Goal: Task Accomplishment & Management: Manage account settings

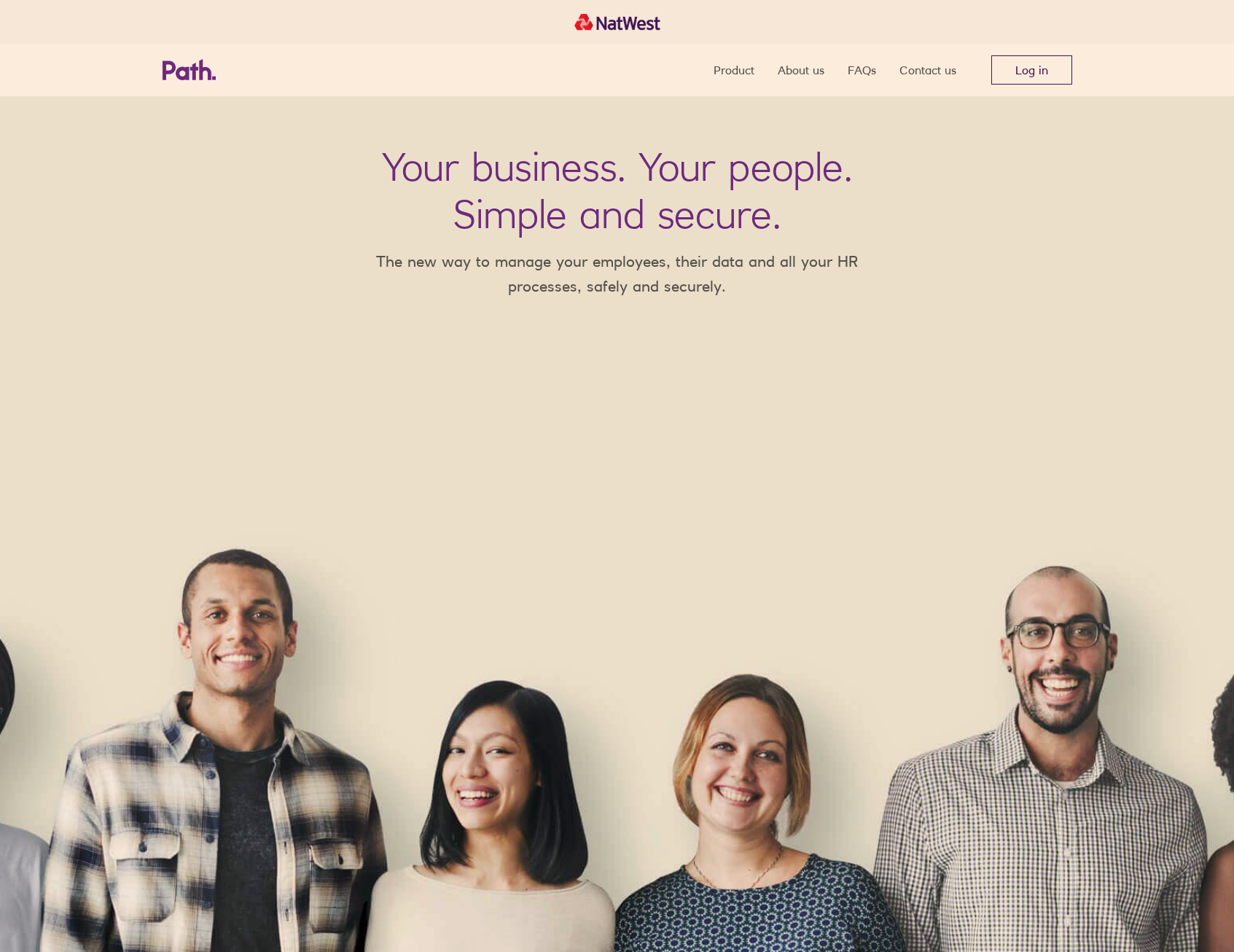
click at [1023, 67] on link "Log in" at bounding box center [1031, 70] width 81 height 29
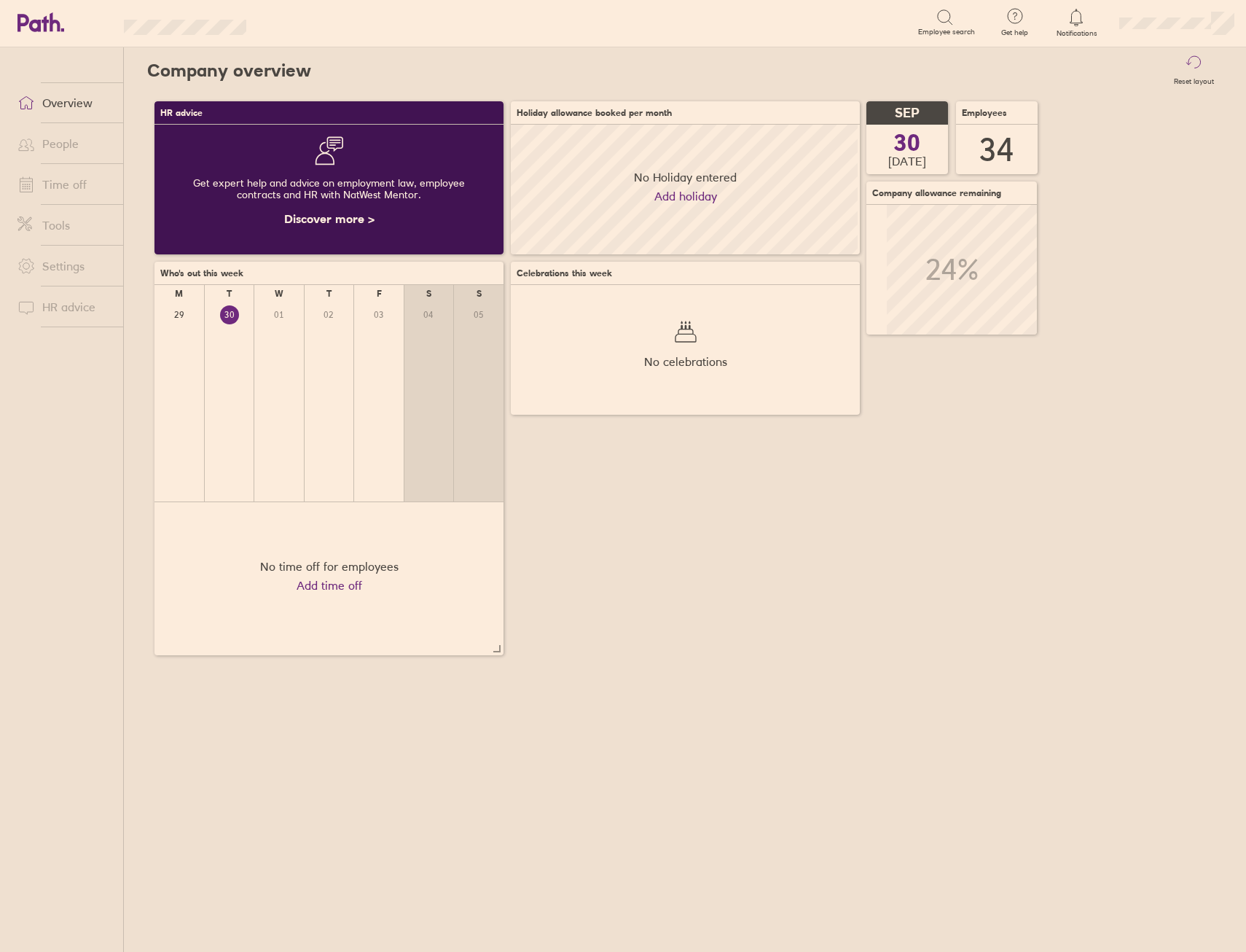
scroll to position [130, 349]
click at [97, 179] on link "Time off" at bounding box center [64, 185] width 117 height 29
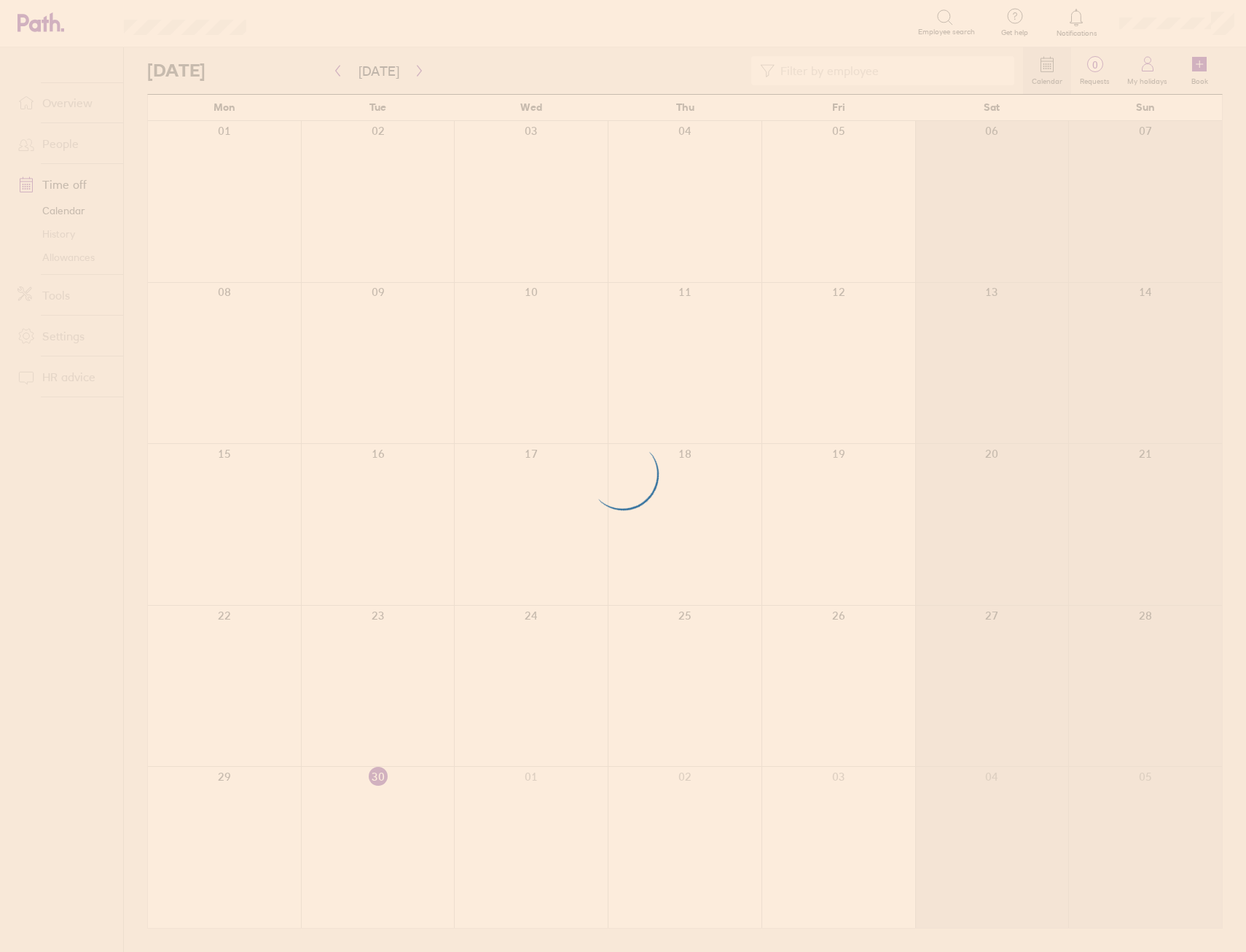
click at [338, 73] on div at bounding box center [623, 476] width 1246 height 952
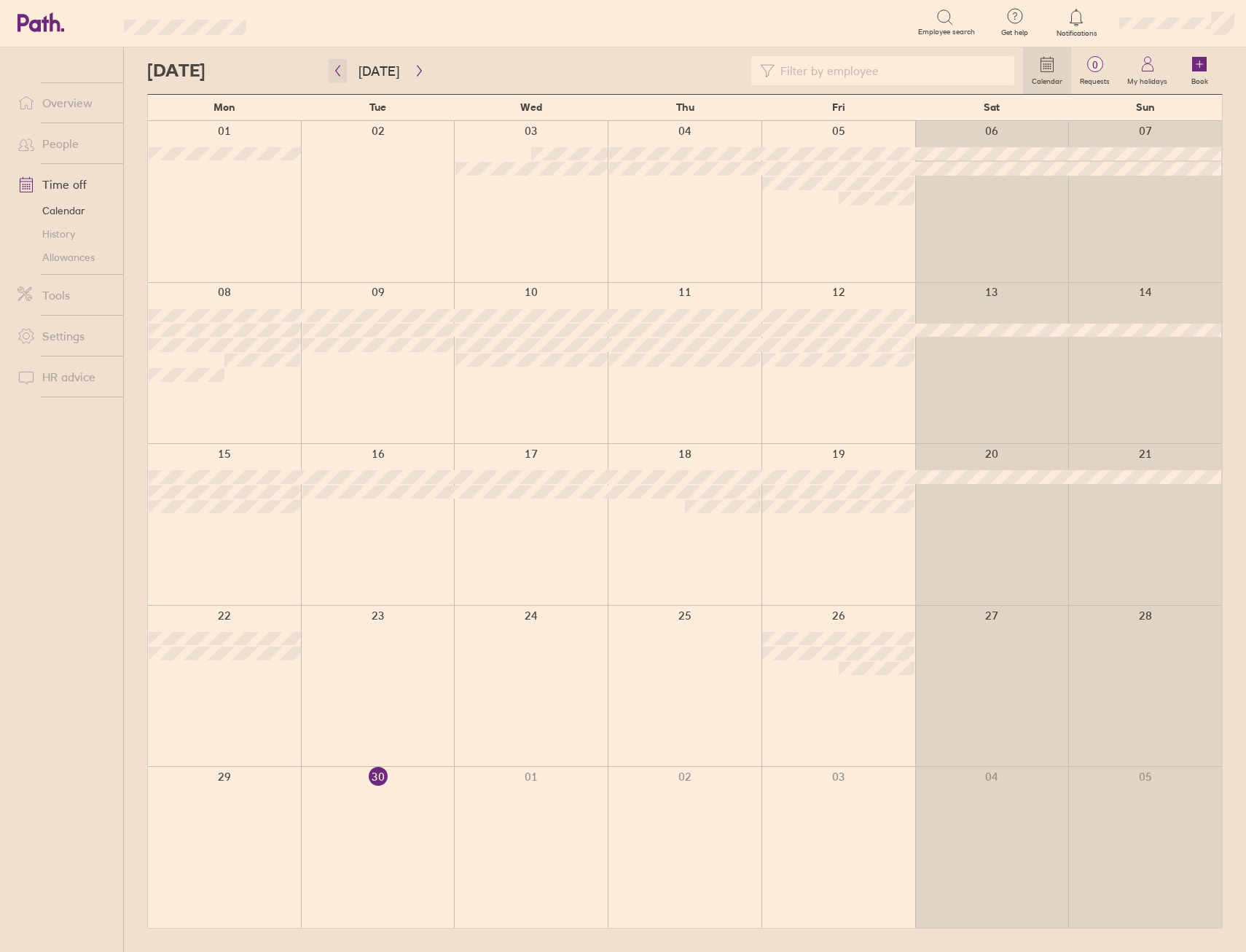
click at [340, 74] on icon "button" at bounding box center [337, 71] width 11 height 12
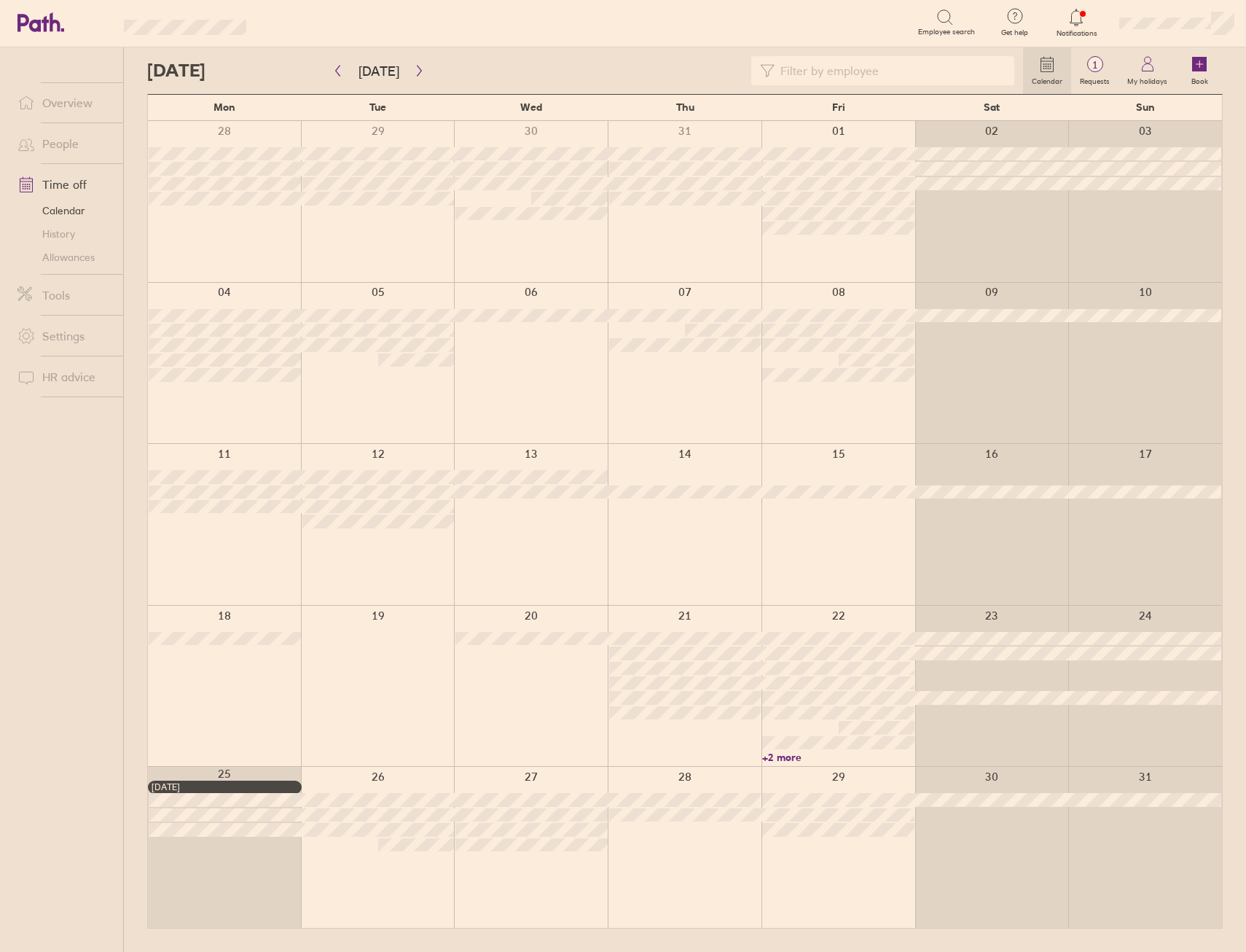
click at [61, 258] on link "Allowances" at bounding box center [64, 258] width 117 height 24
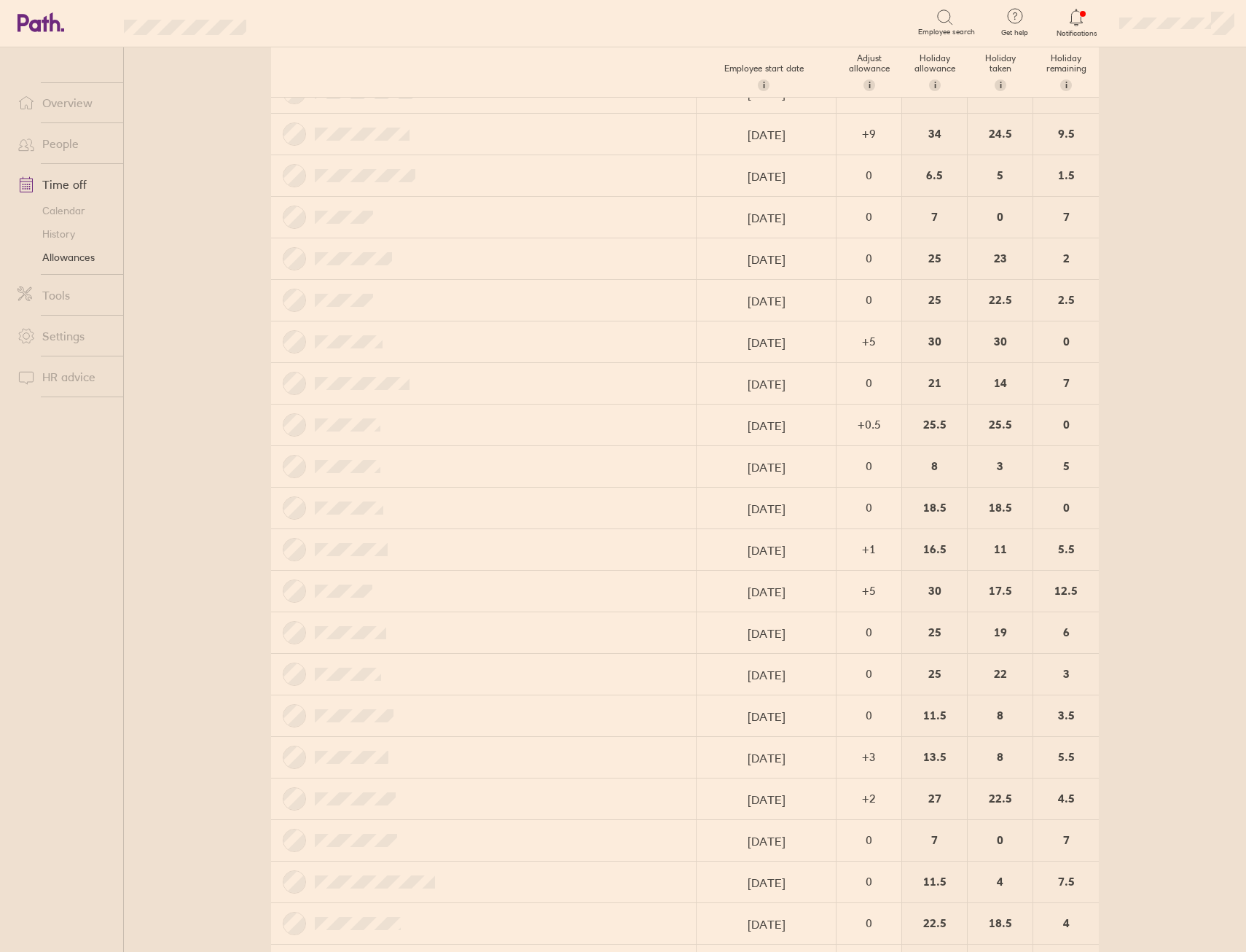
scroll to position [437, 0]
click at [851, 803] on div "+ 2" at bounding box center [869, 796] width 63 height 40
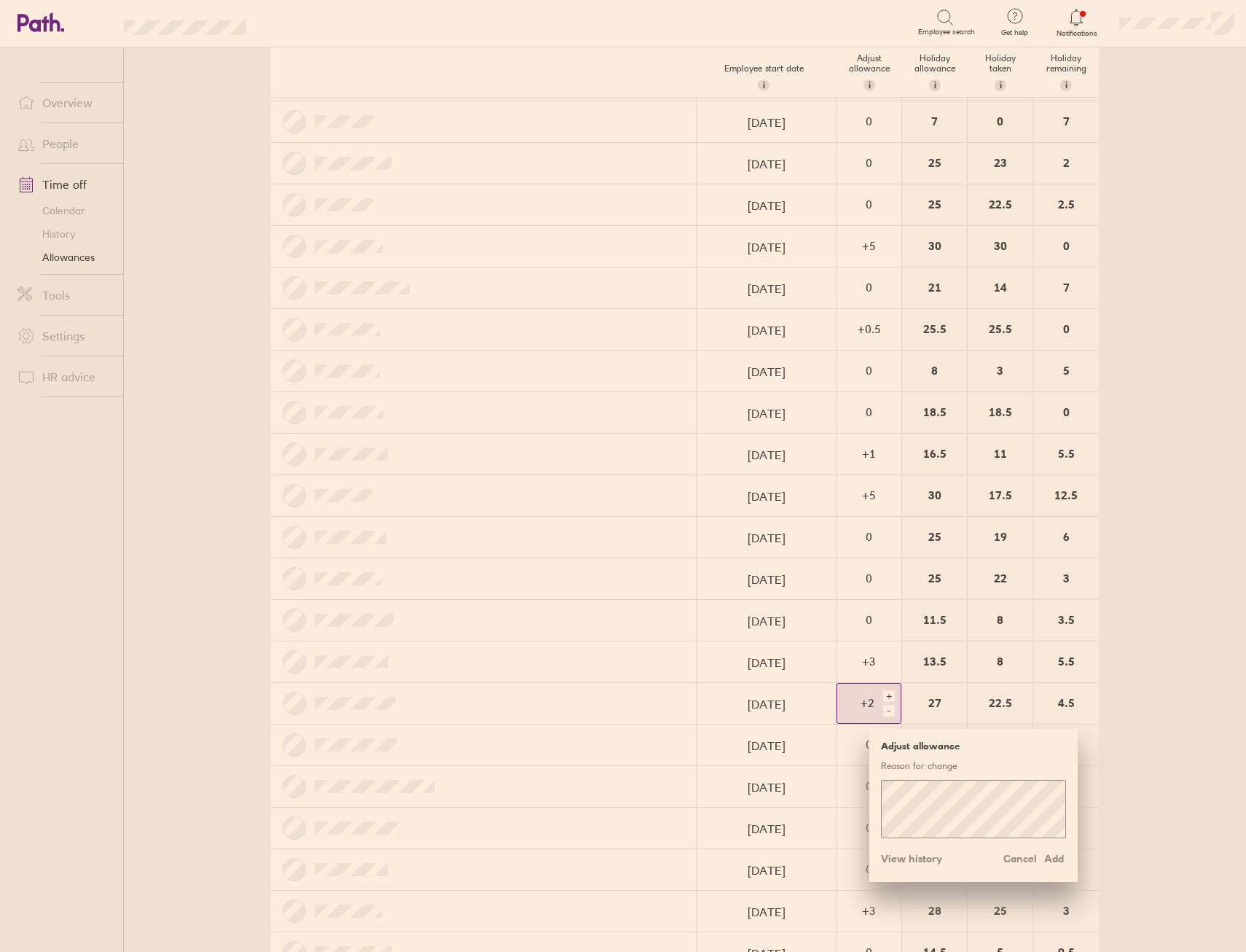
scroll to position [583, 0]
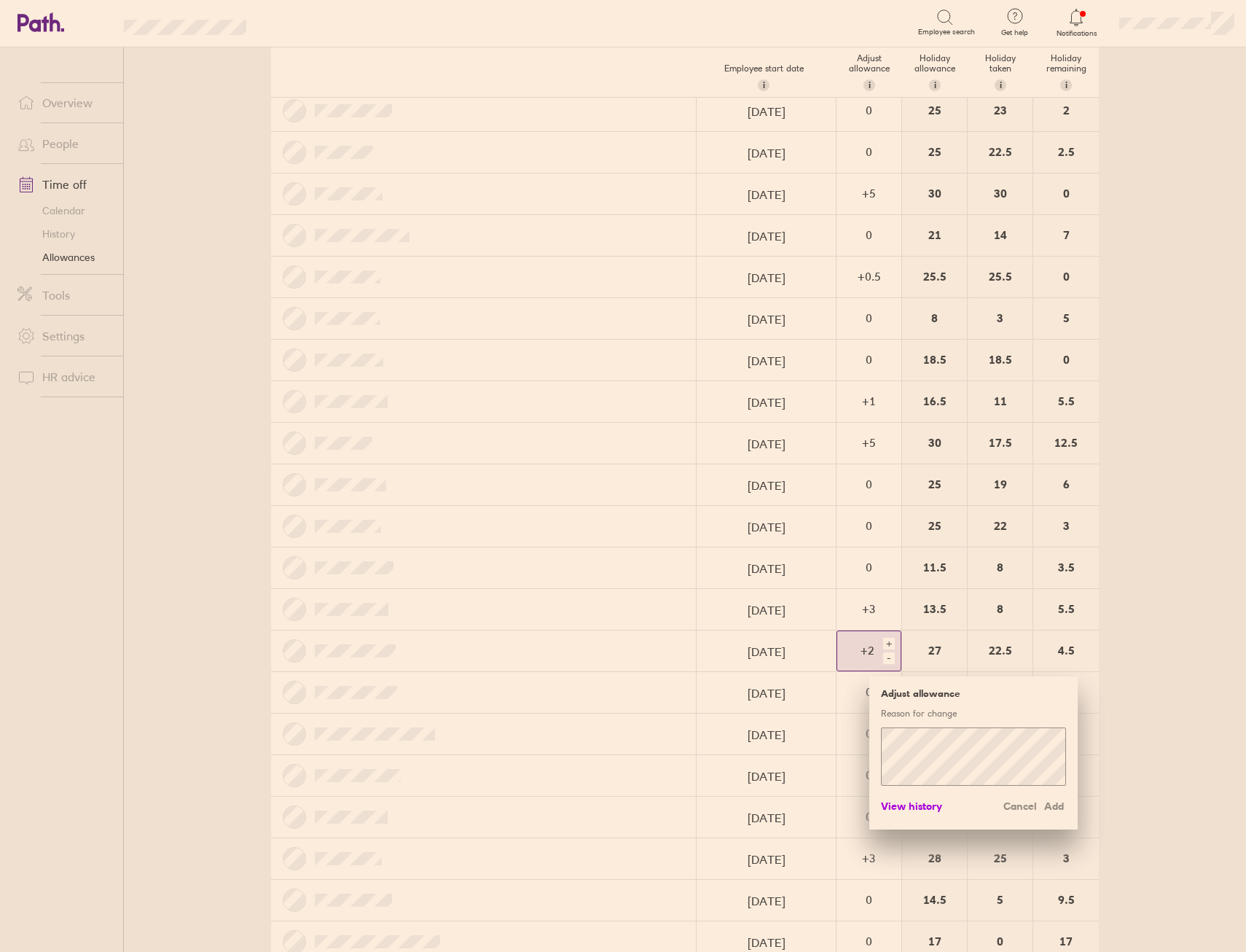
click at [907, 804] on span "View history" at bounding box center [912, 806] width 61 height 24
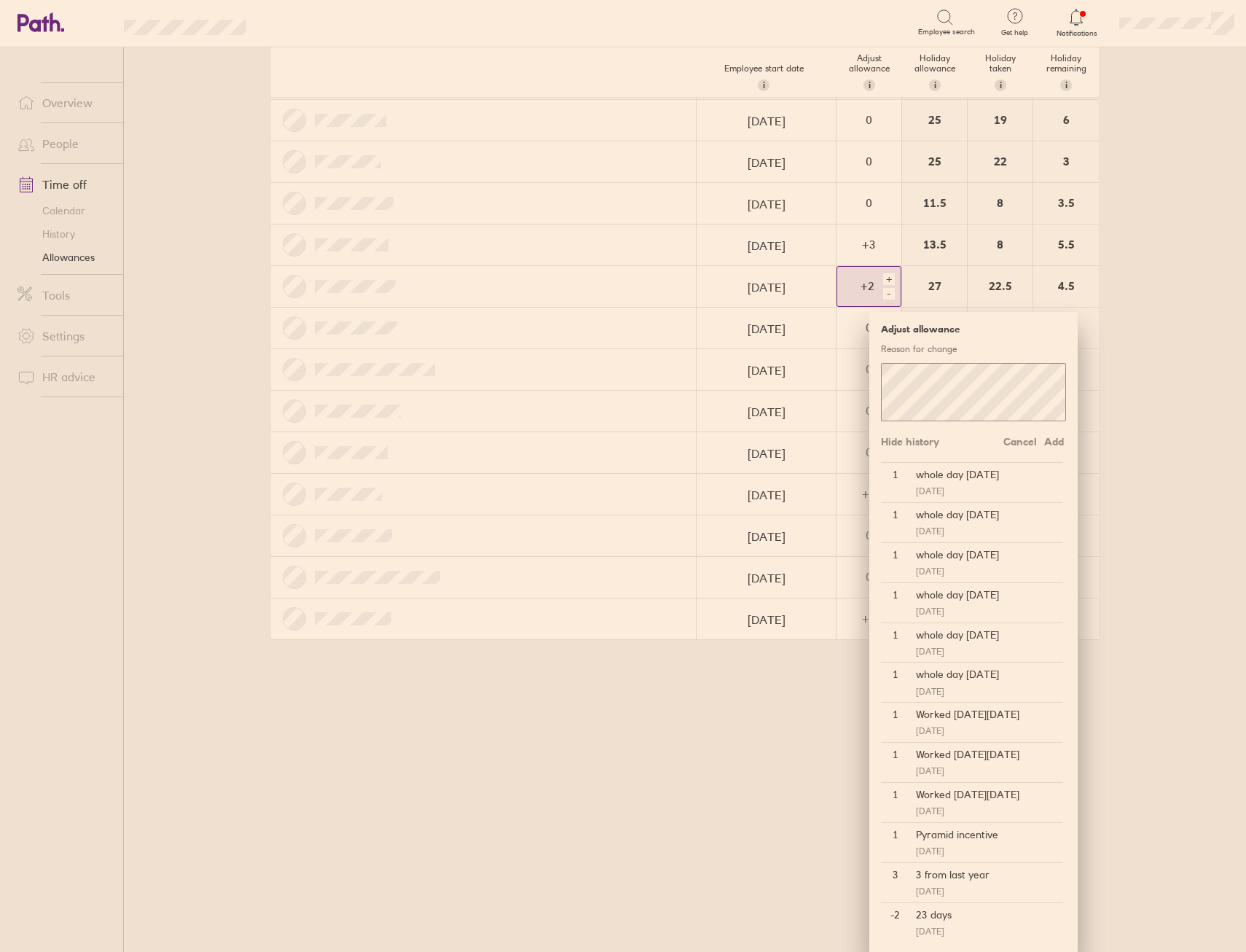
scroll to position [949, 0]
click at [958, 672] on div "whole day [DATE]" at bounding box center [987, 672] width 153 height 24
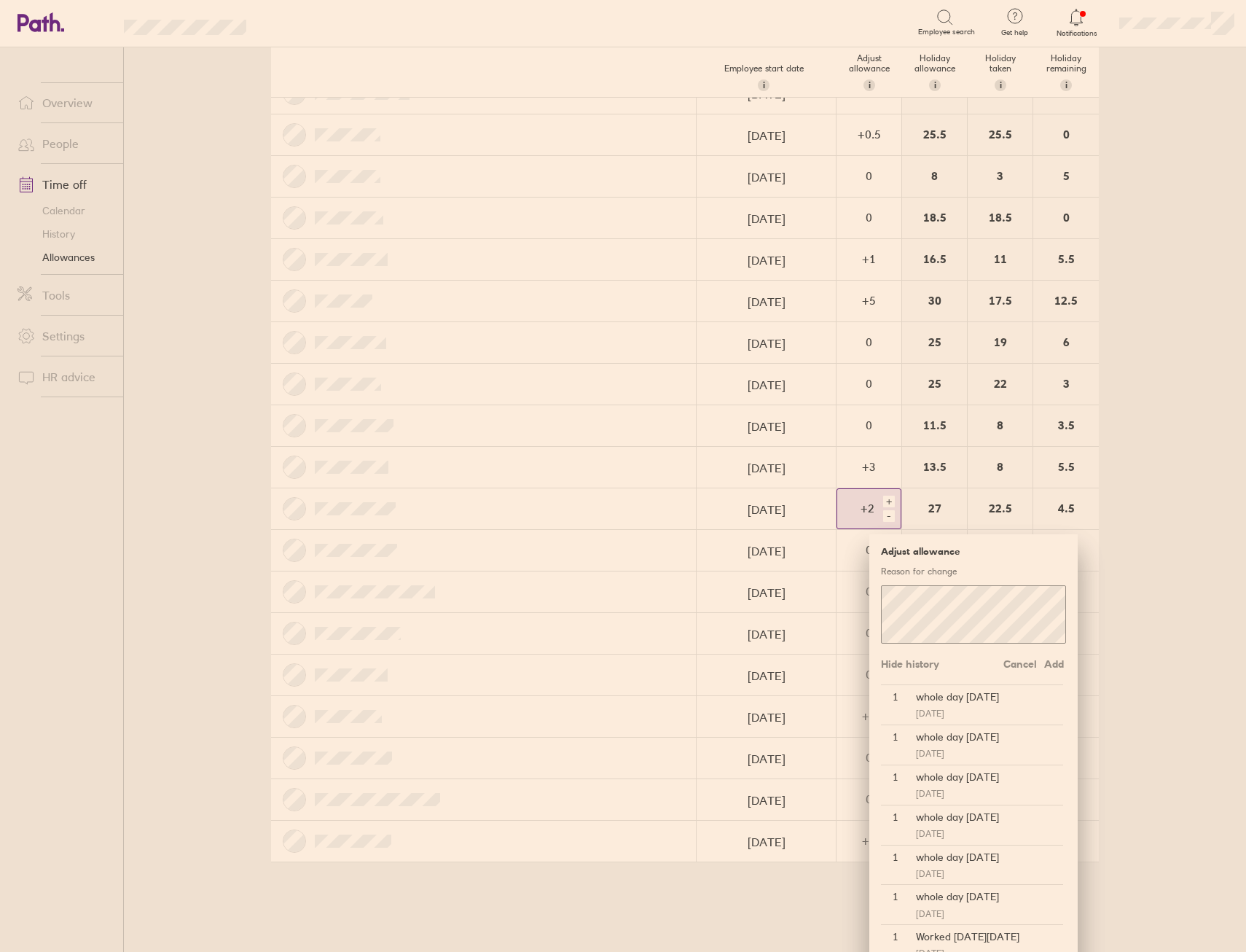
scroll to position [804, 0]
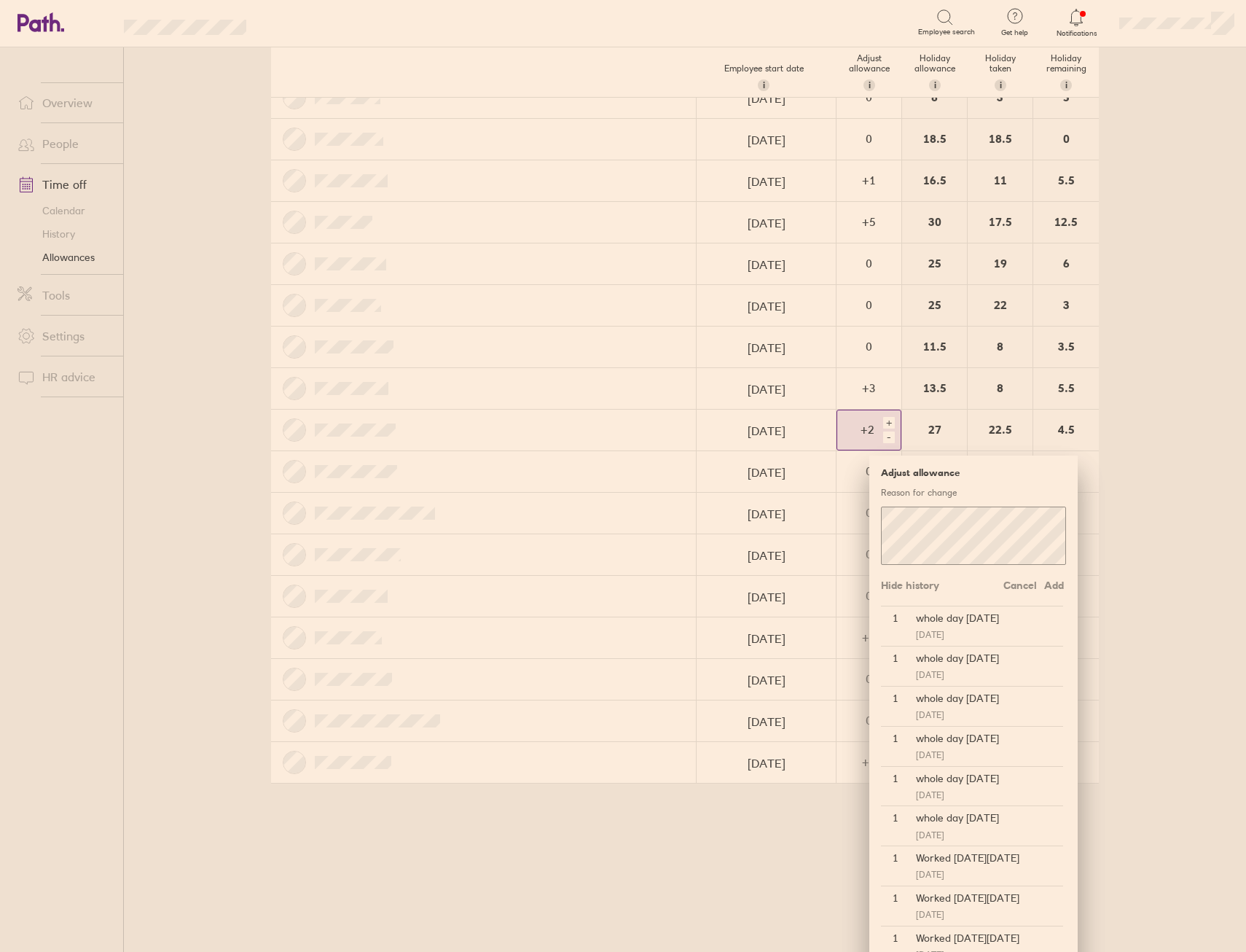
click at [909, 493] on p "Reason for change" at bounding box center [974, 492] width 185 height 11
click at [489, 436] on div at bounding box center [484, 430] width 425 height 40
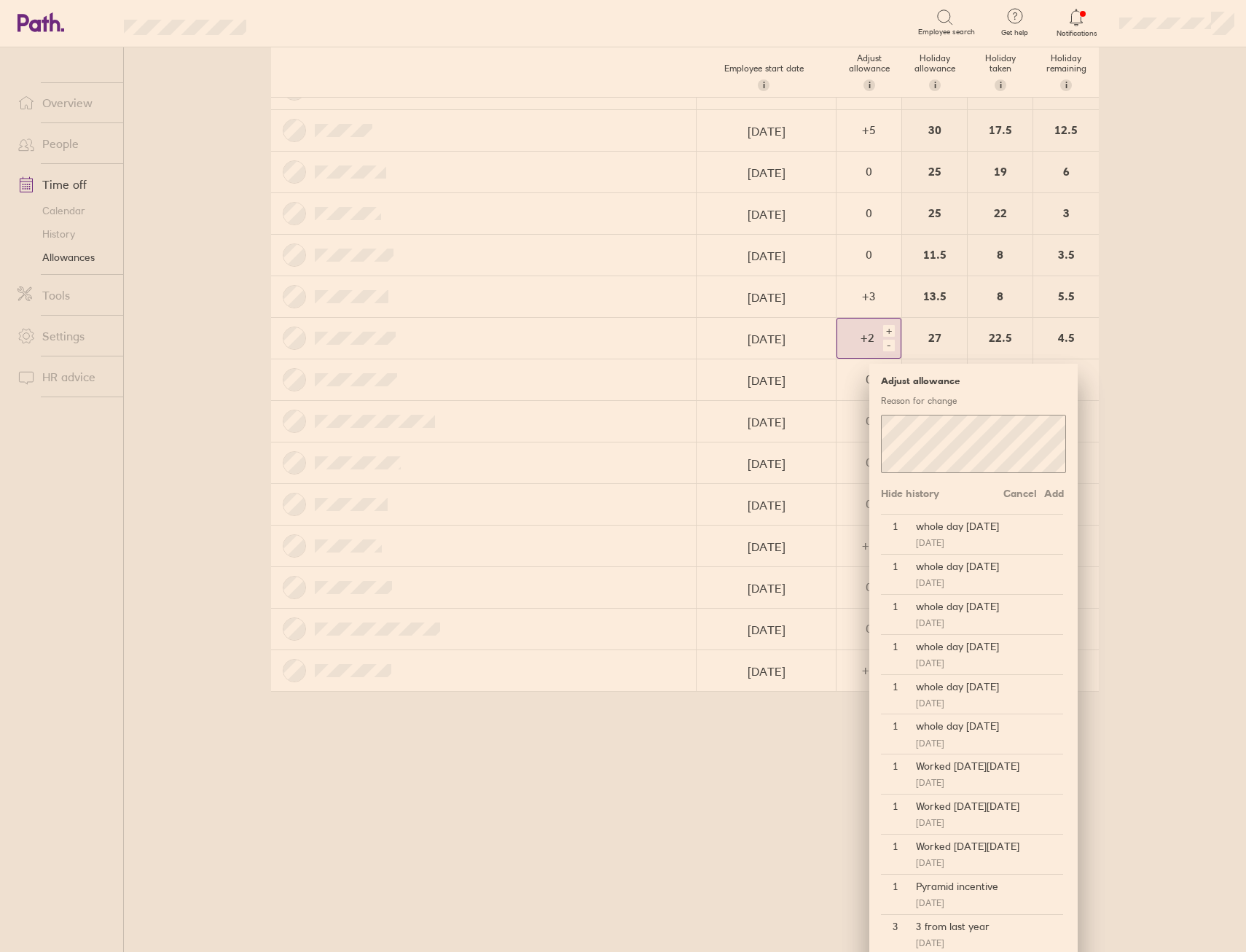
scroll to position [949, 0]
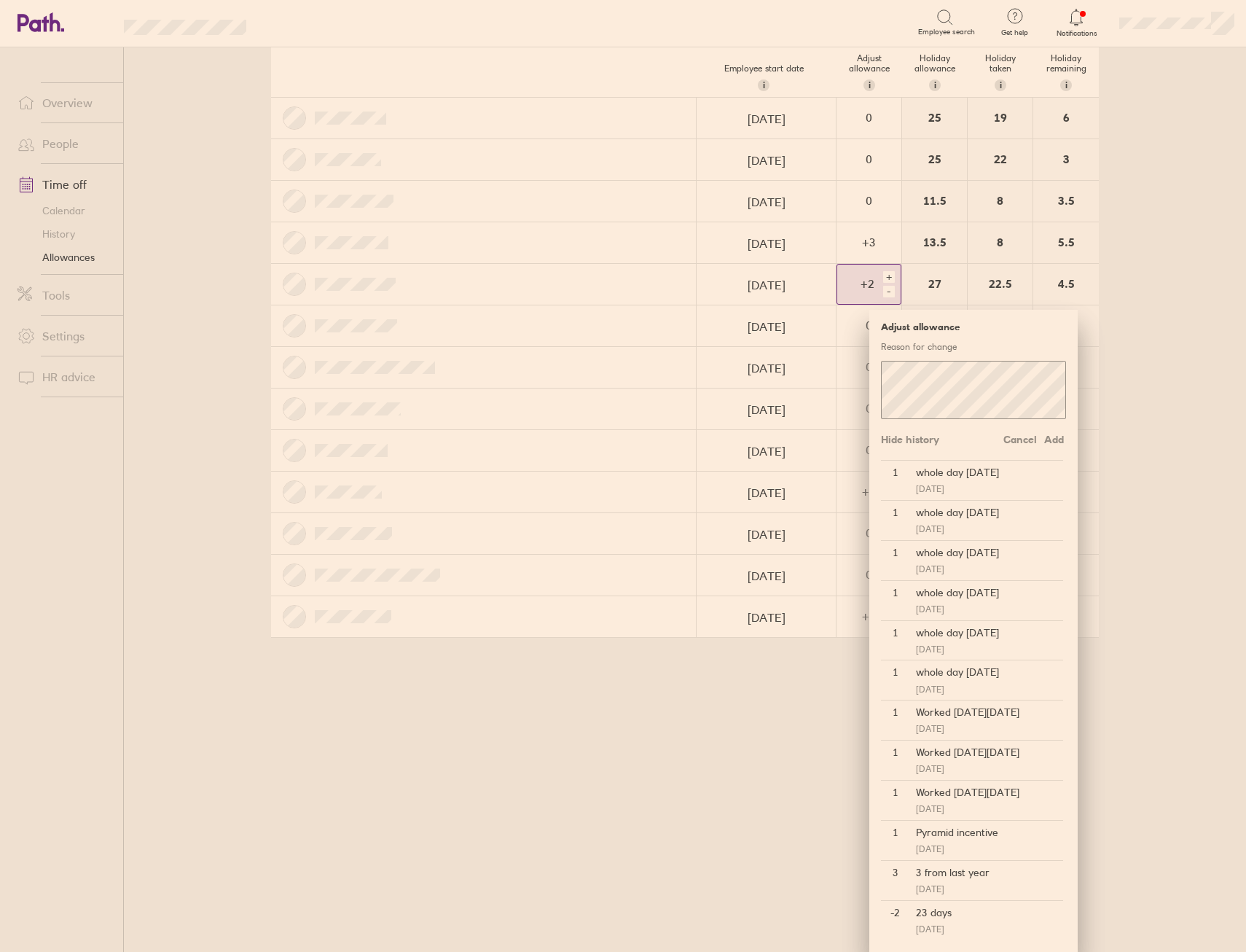
click at [971, 791] on div "Worked [DATE][DATE]" at bounding box center [987, 792] width 153 height 24
click at [1101, 596] on main "Holiday allowances [DATE] - [DATE] Last year Current year Next year Employee st…" at bounding box center [685, 500] width 1122 height 905
click at [564, 540] on div at bounding box center [484, 533] width 425 height 40
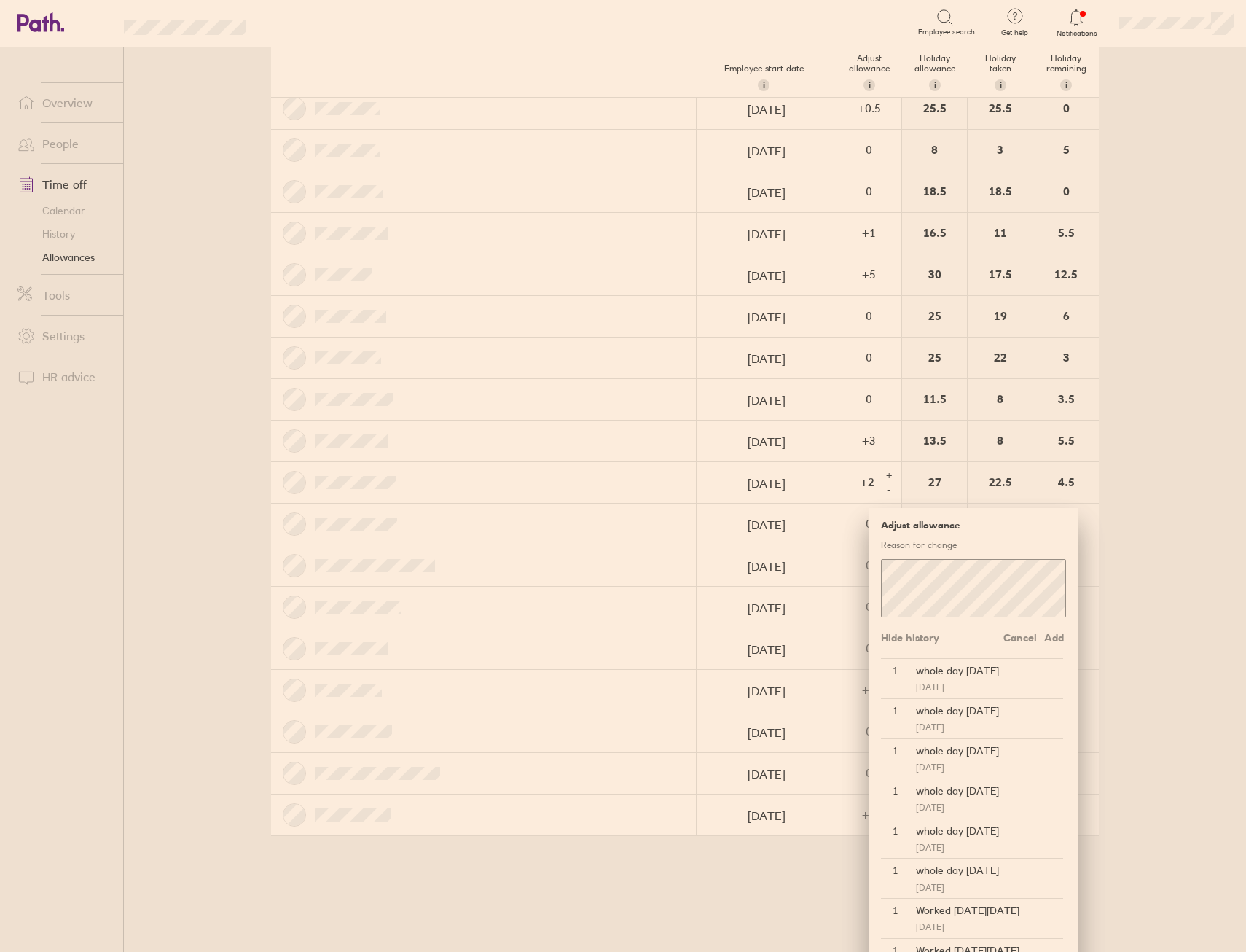
scroll to position [731, 0]
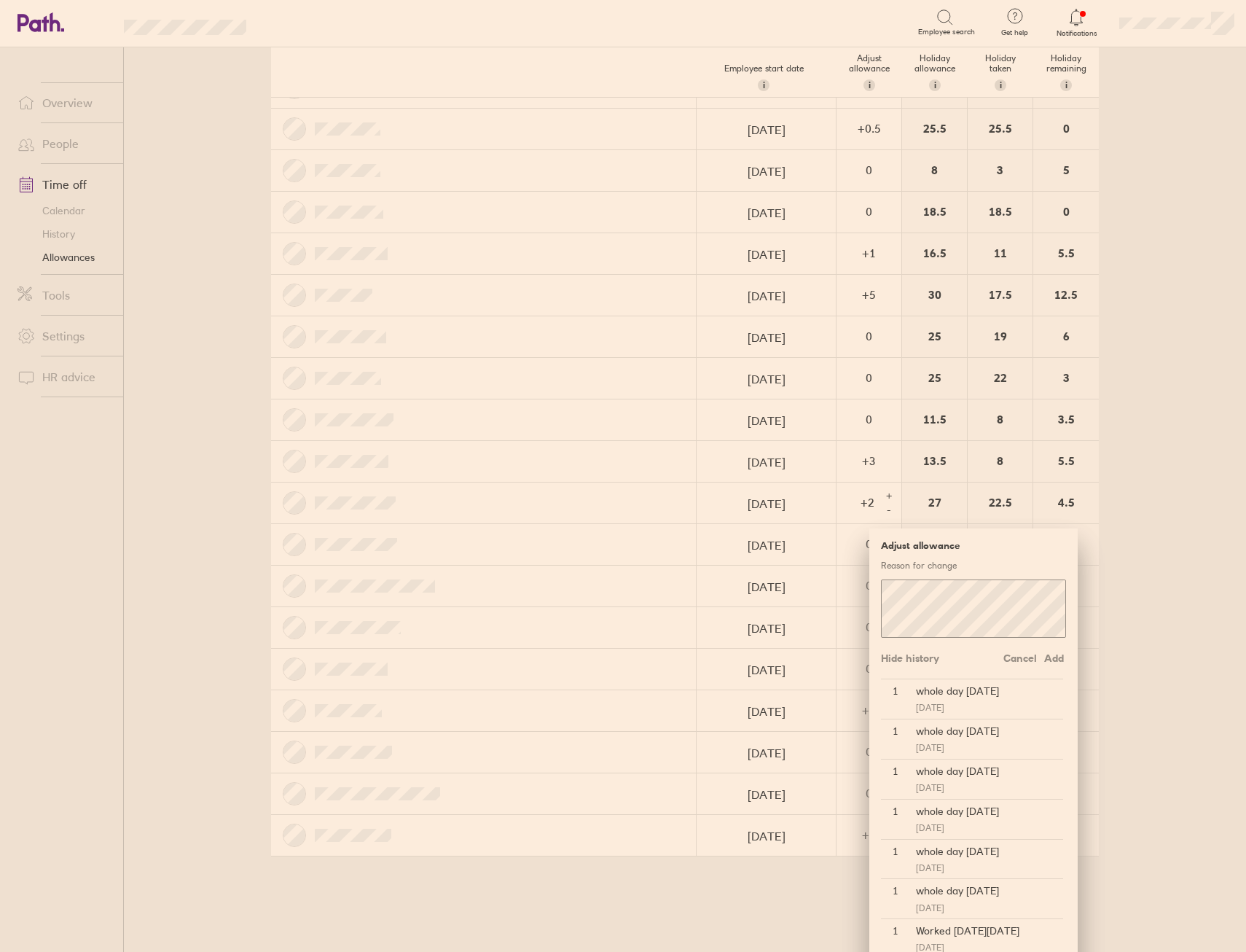
click at [56, 184] on link "Time off" at bounding box center [64, 185] width 117 height 29
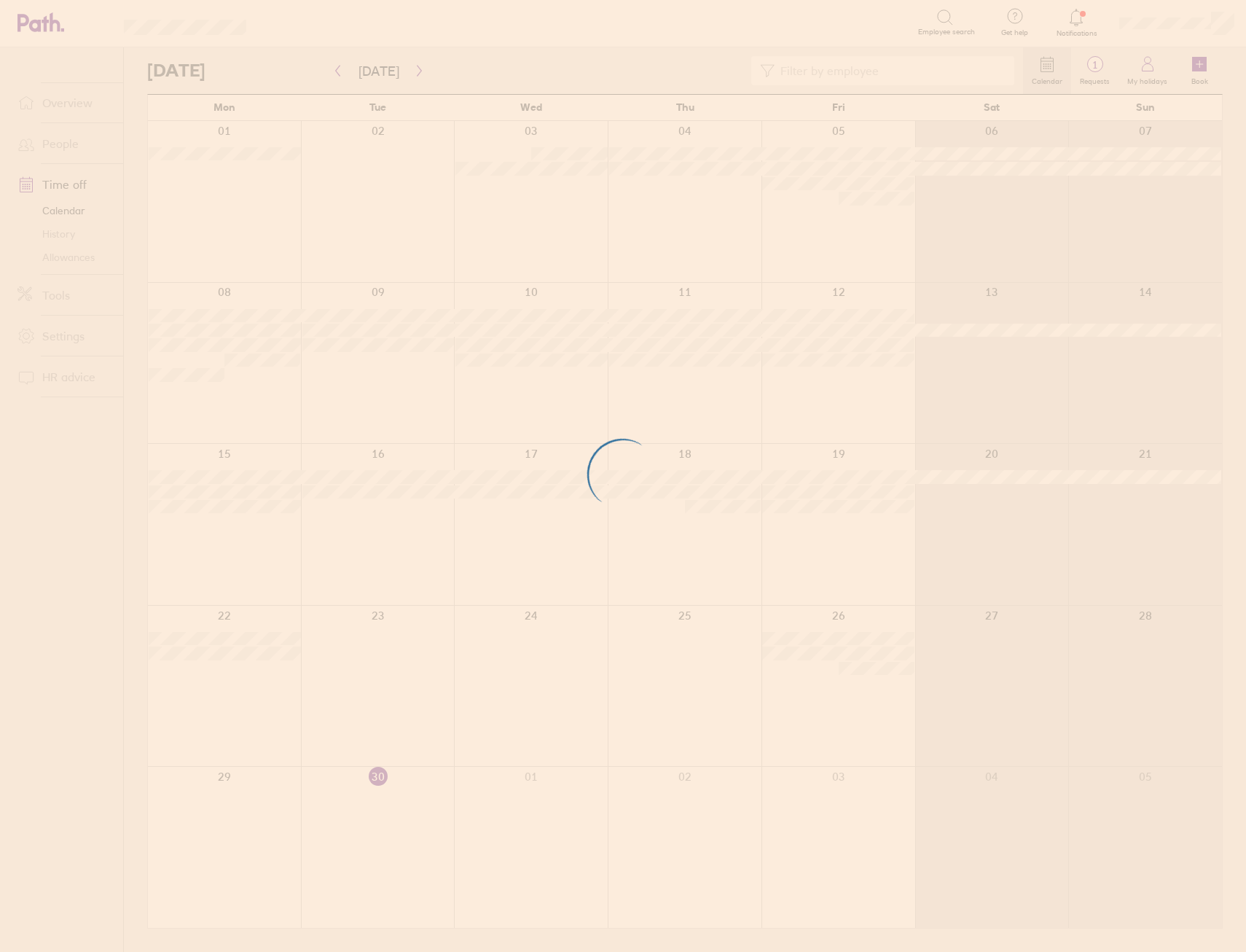
click at [66, 256] on div at bounding box center [623, 476] width 1246 height 952
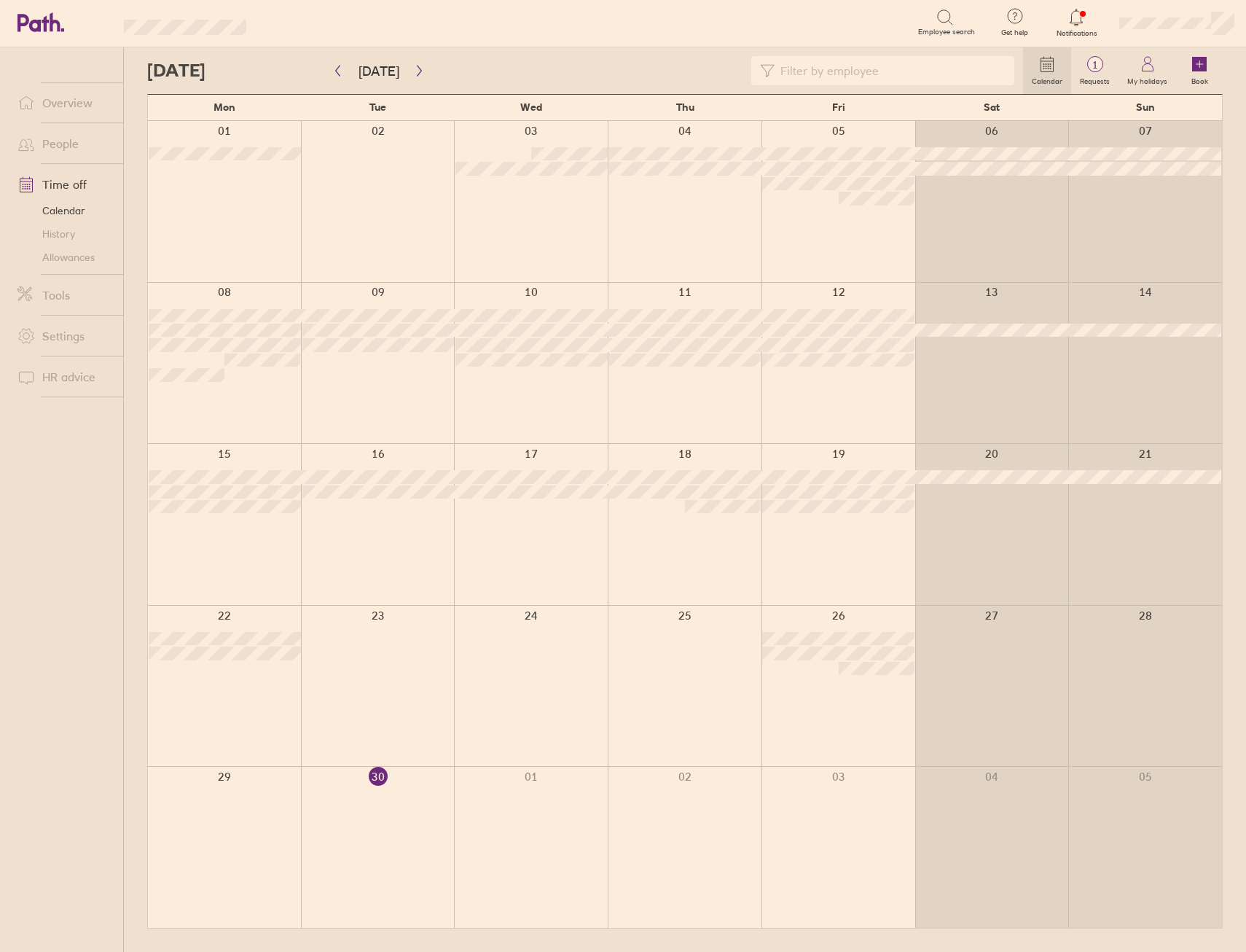
click at [66, 256] on link "Allowances" at bounding box center [64, 258] width 117 height 24
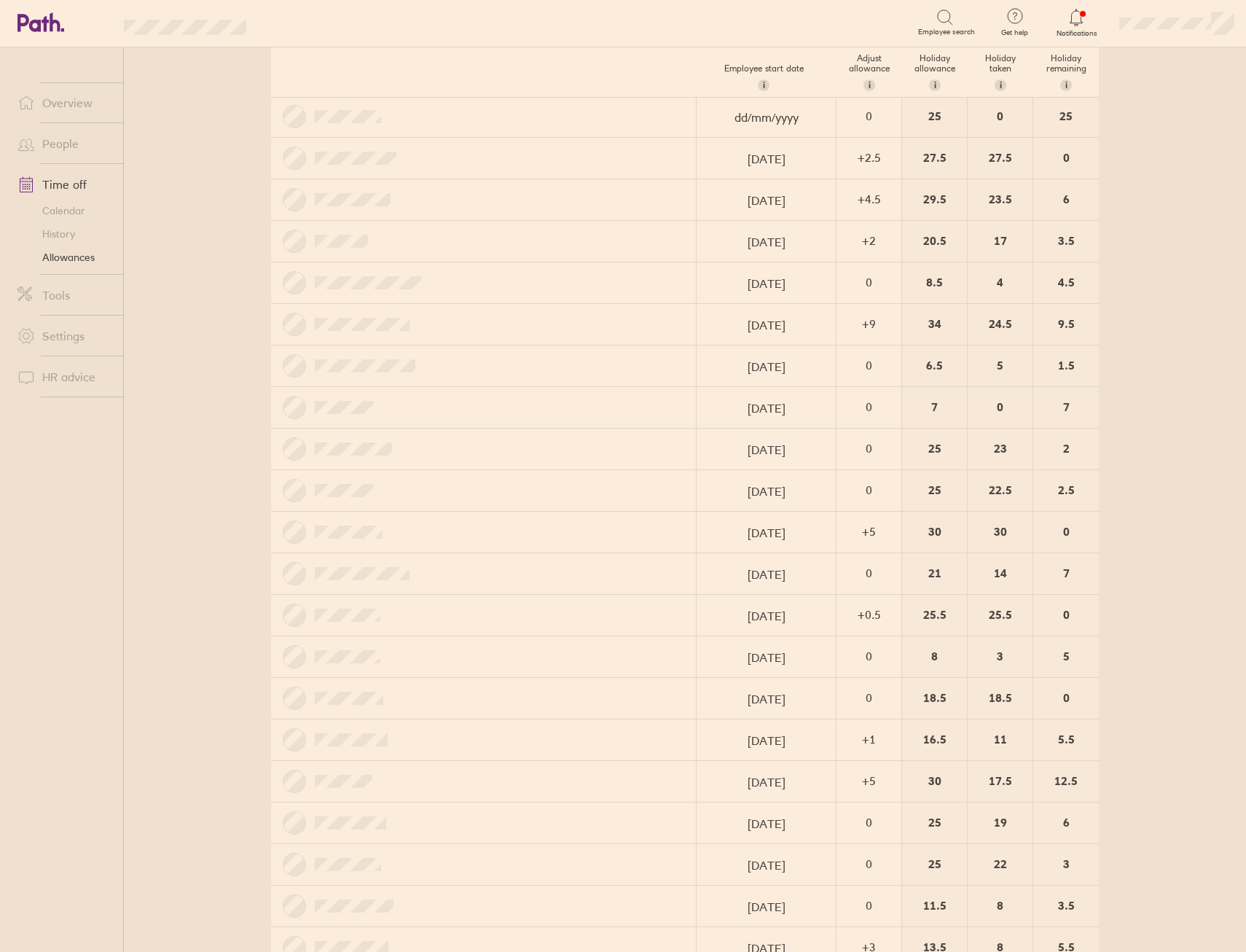
scroll to position [219, 0]
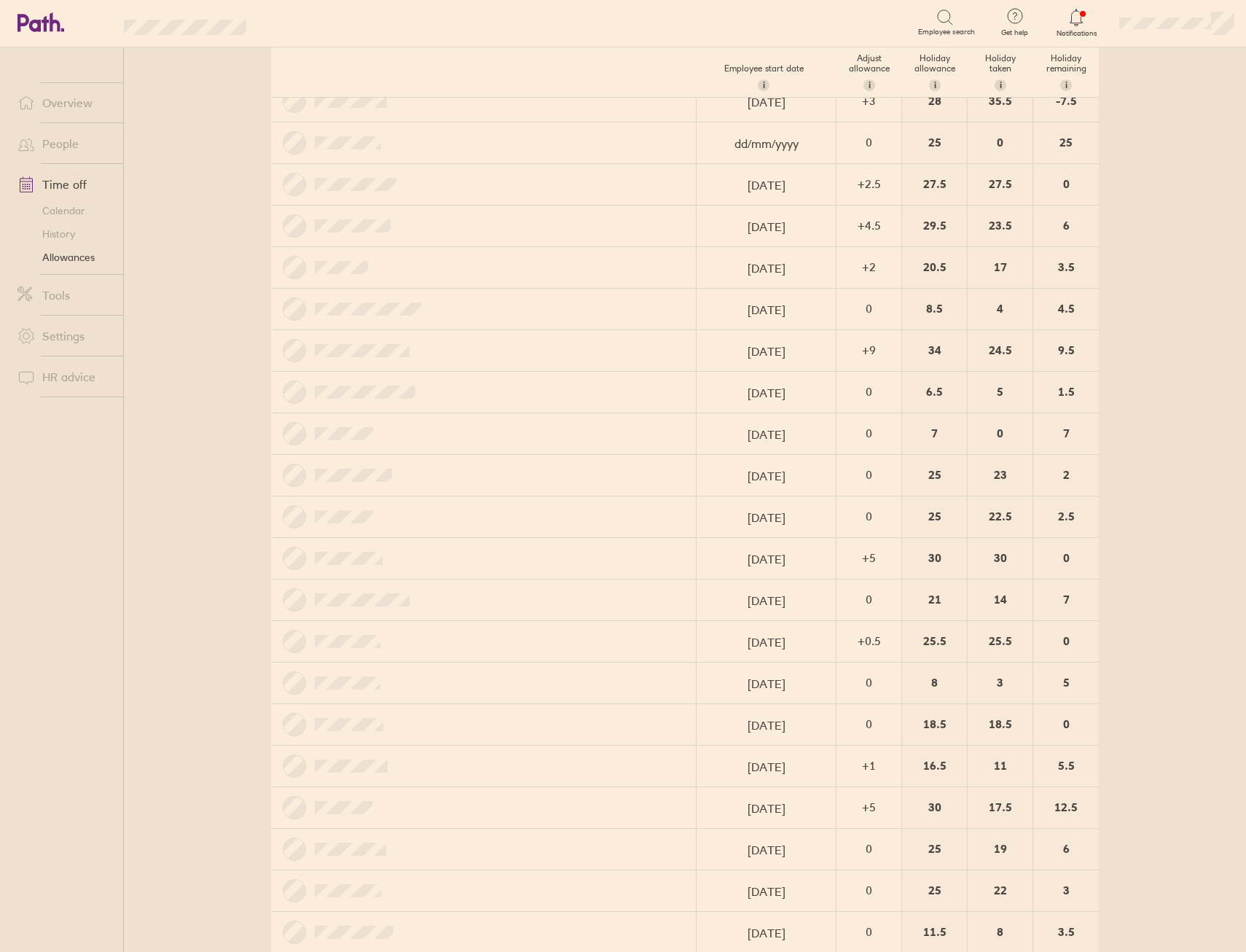
click at [73, 212] on link "Calendar" at bounding box center [64, 211] width 117 height 24
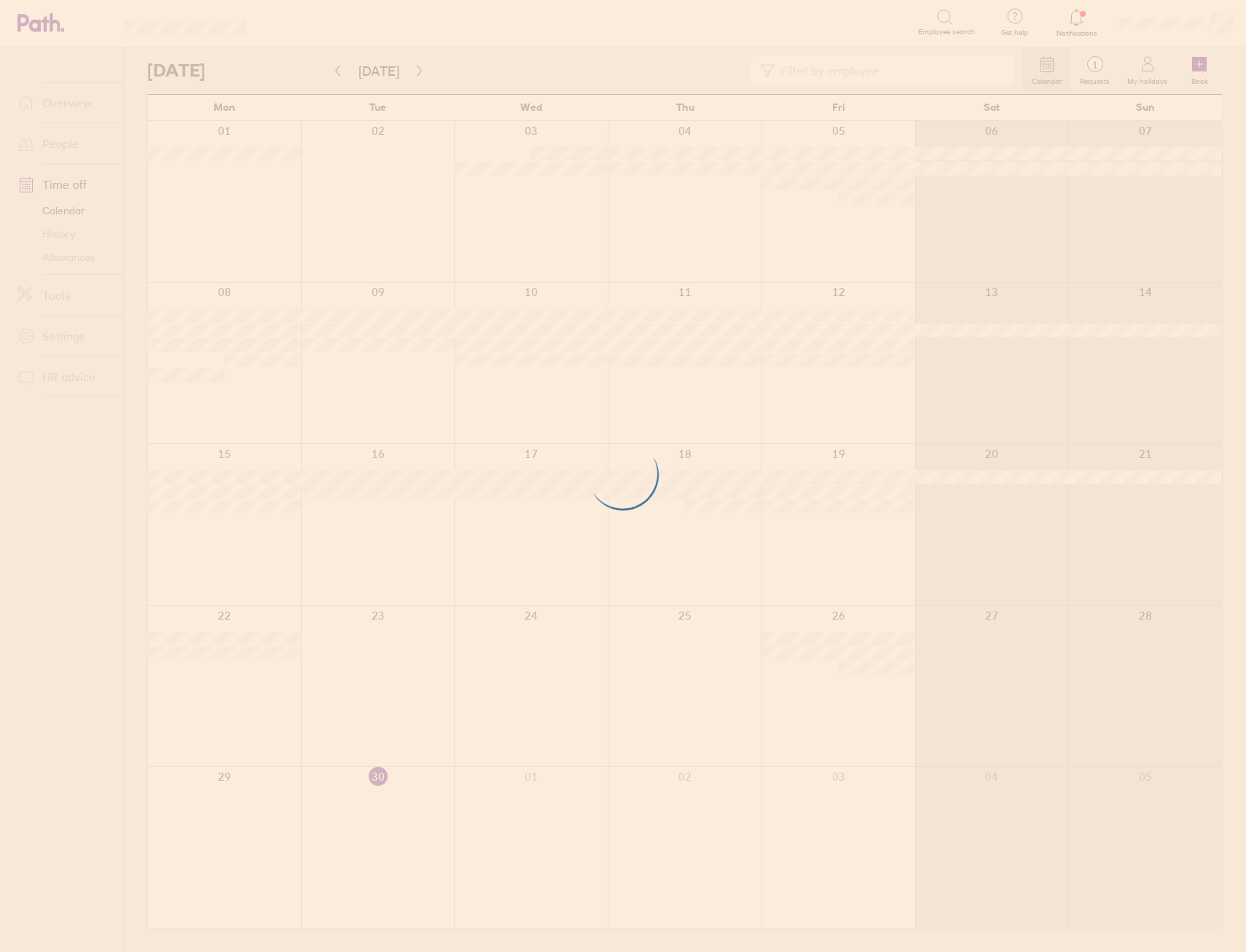
click at [413, 76] on div at bounding box center [623, 476] width 1246 height 952
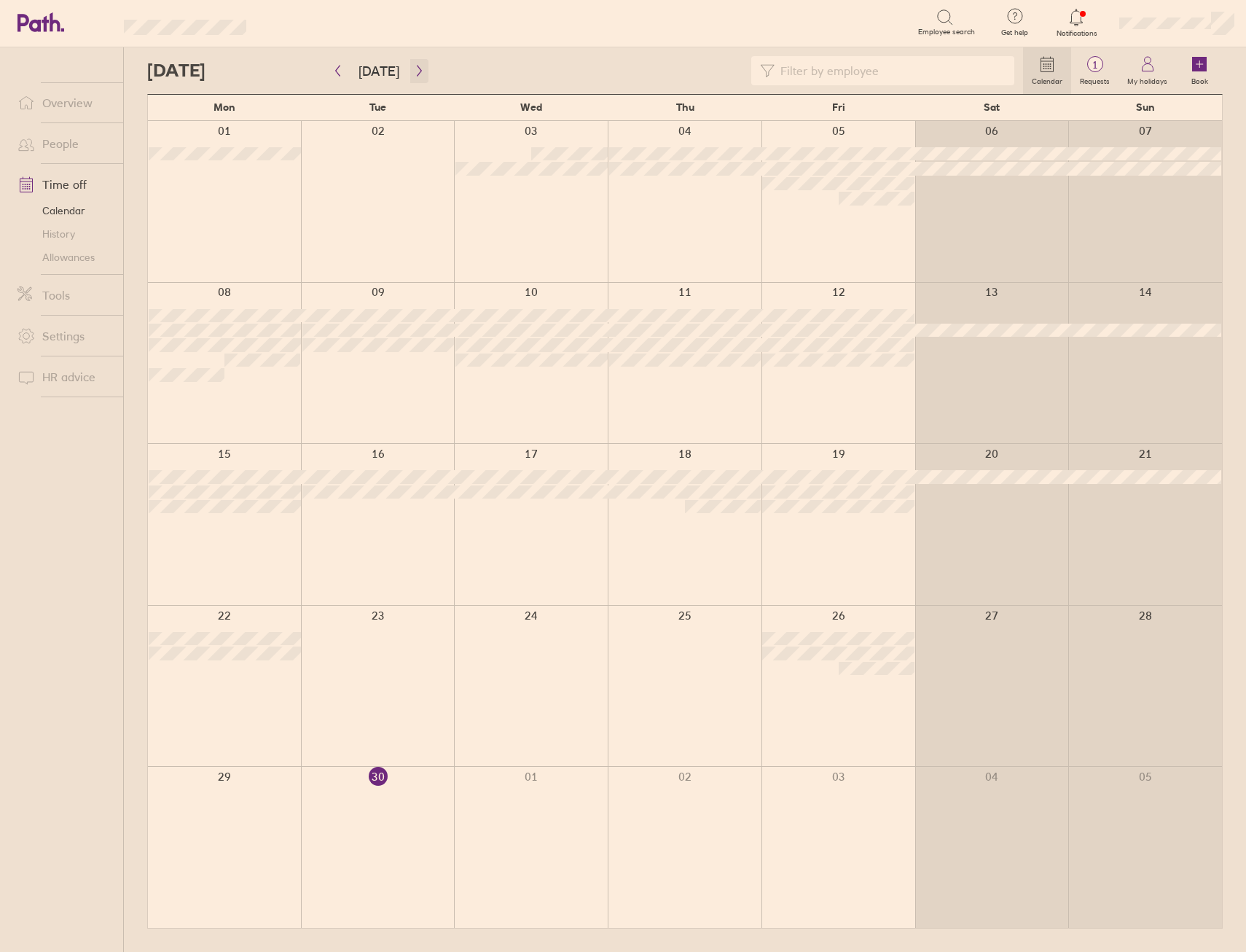
click at [417, 73] on icon "button" at bounding box center [419, 71] width 4 height 11
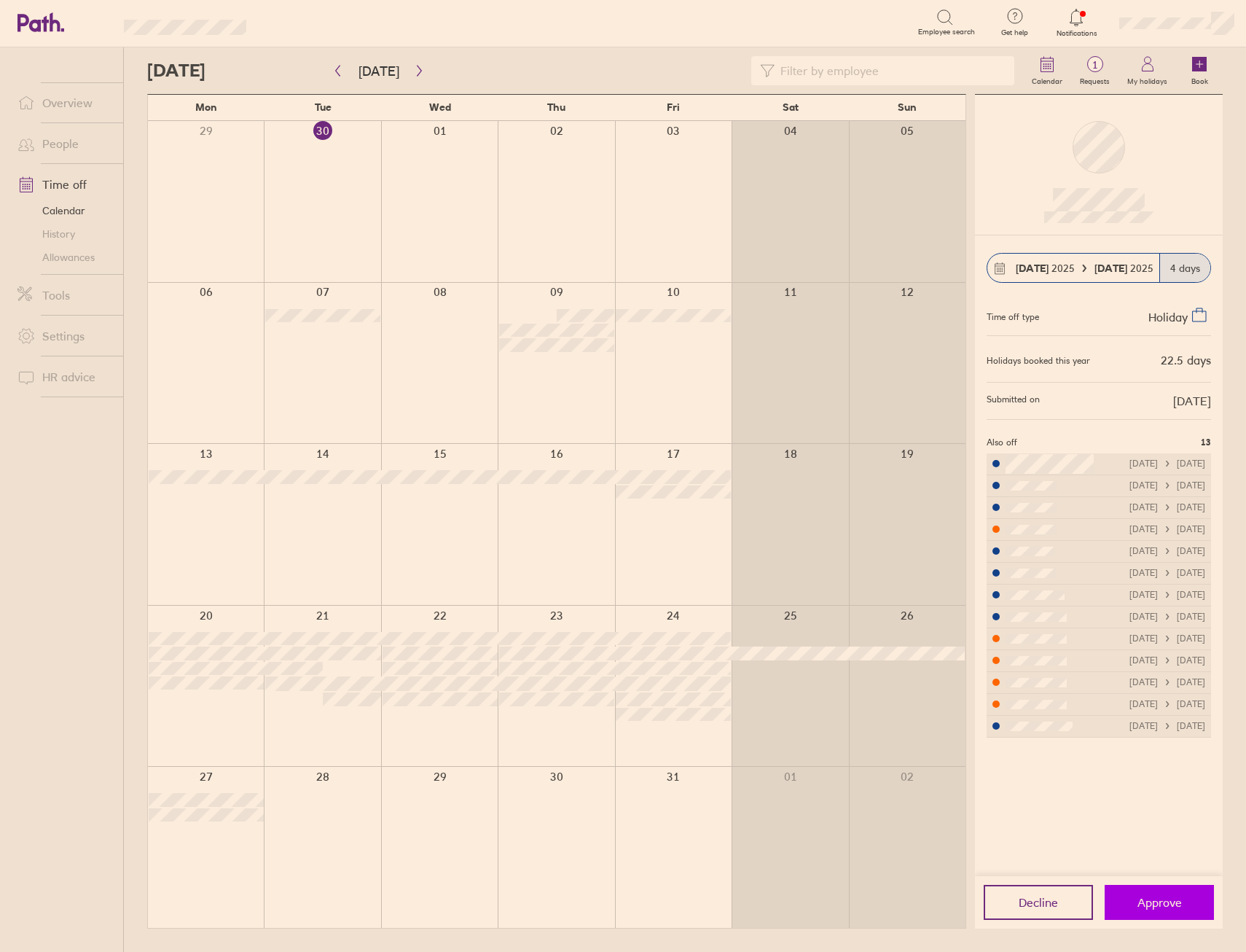
click at [1193, 898] on button "Approve" at bounding box center [1159, 902] width 110 height 35
